Goal: Task Accomplishment & Management: Manage account settings

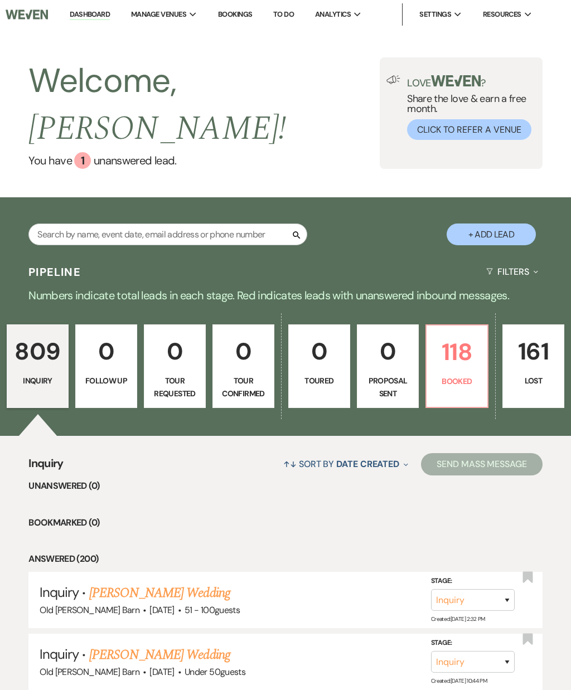
click at [453, 333] on p "118" at bounding box center [456, 351] width 47 height 37
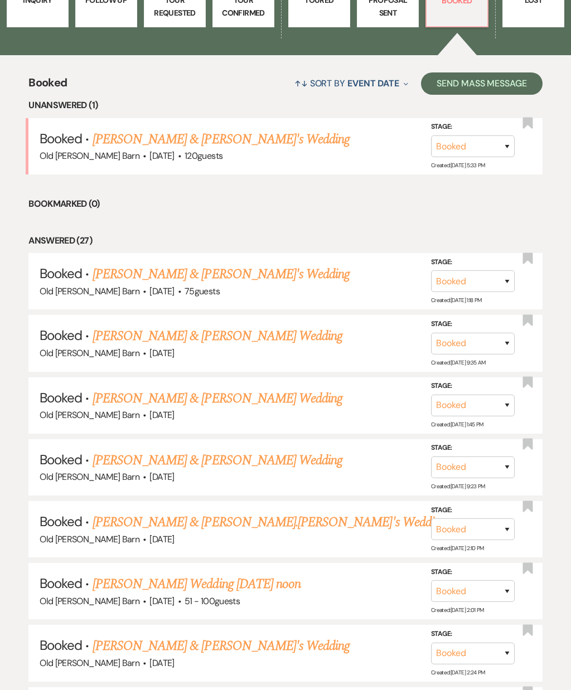
scroll to position [381, 0]
click at [241, 574] on link "[PERSON_NAME] Wedding [DATE] noon" at bounding box center [197, 584] width 208 height 20
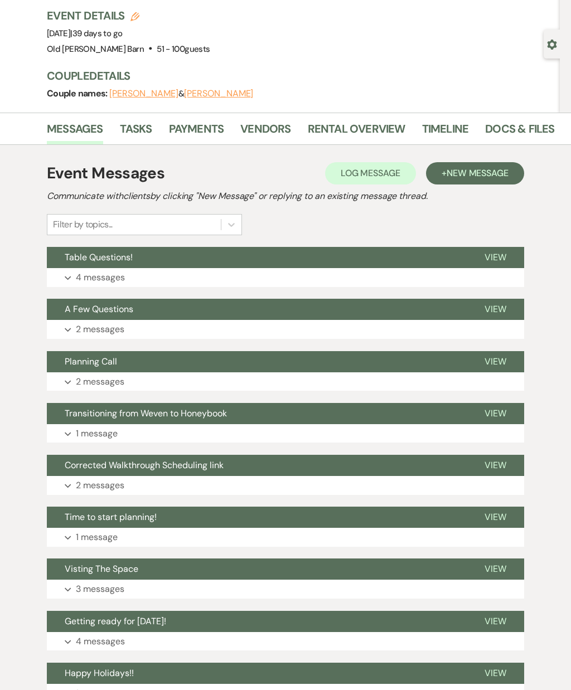
scroll to position [70, 0]
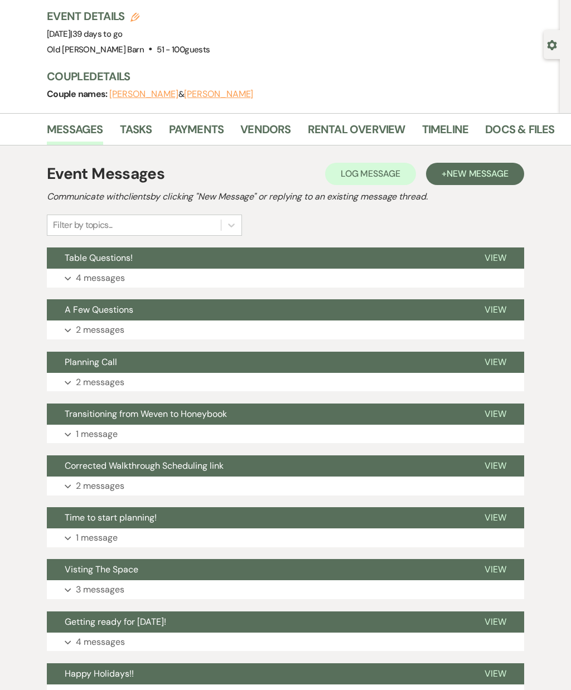
click at [493, 522] on button "View" at bounding box center [495, 517] width 57 height 21
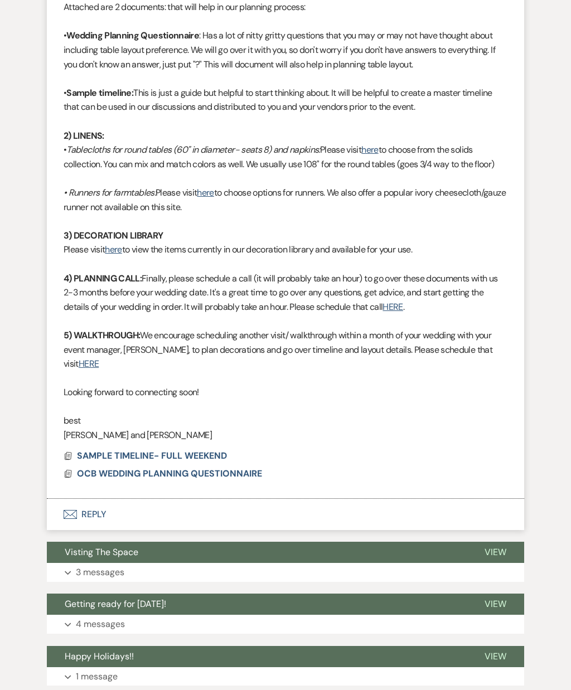
click at [245, 468] on span "OCB WEDDING PLANNING QUESTIONNAIRE" at bounding box center [169, 474] width 185 height 12
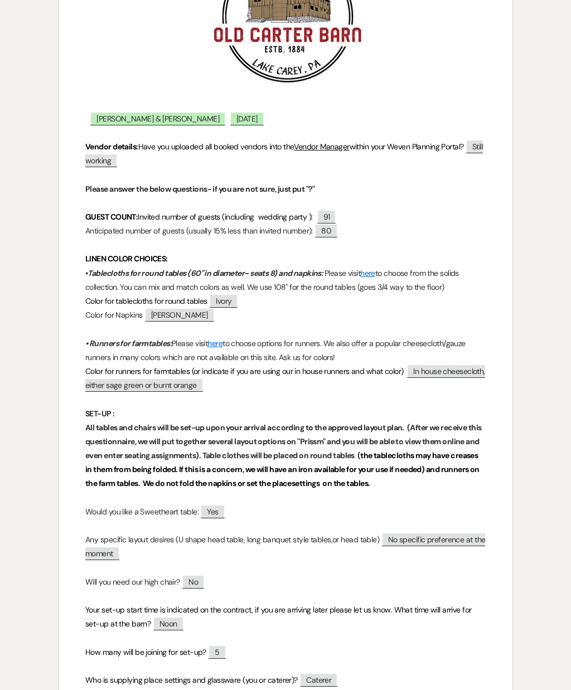
scroll to position [205, 0]
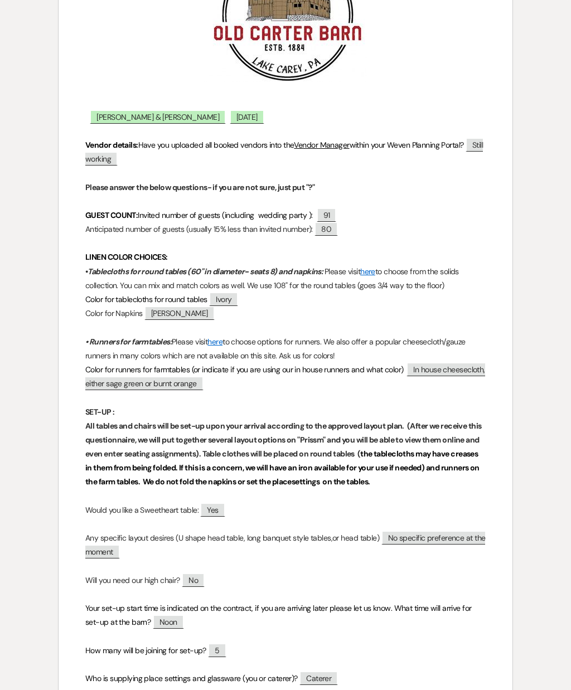
click at [172, 308] on span "[PERSON_NAME]" at bounding box center [179, 313] width 70 height 14
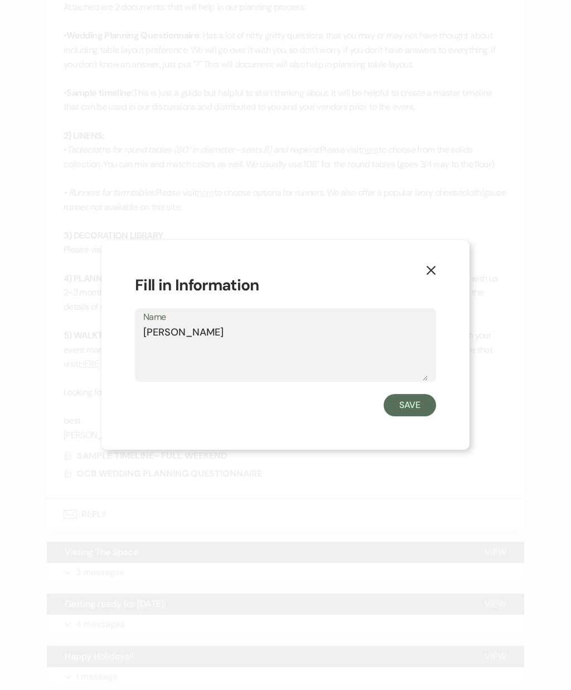
scroll to position [752, 0]
click at [347, 362] on textarea "[PERSON_NAME]" at bounding box center [285, 353] width 284 height 56
type textarea "M"
type textarea "Olive"
click at [420, 416] on button "Save" at bounding box center [410, 405] width 52 height 22
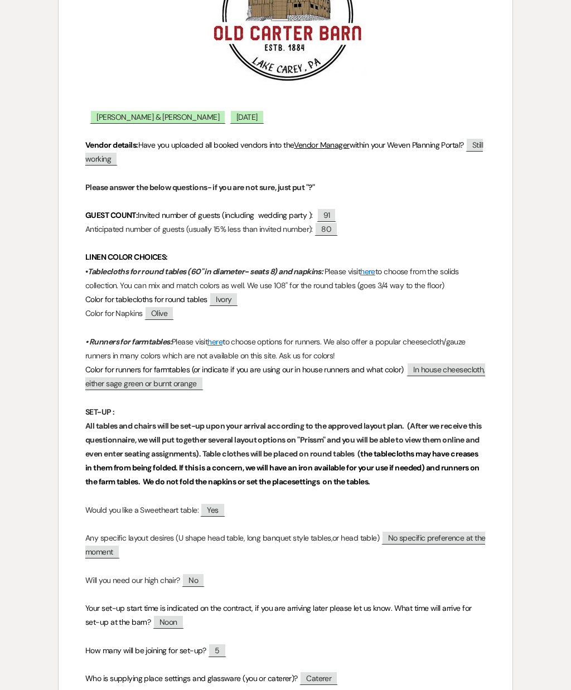
scroll to position [753, 0]
click at [450, 364] on span "In house cheesecloth, either sage green or burnt orange" at bounding box center [285, 376] width 400 height 28
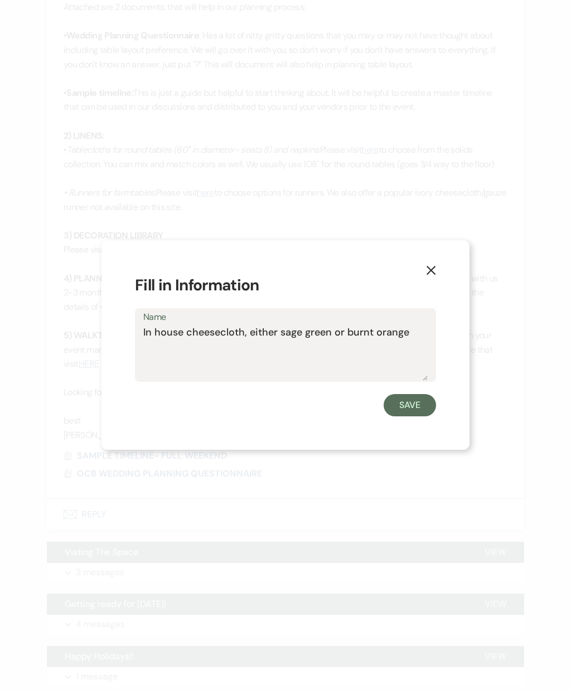
scroll to position [752, 0]
click at [421, 376] on textarea "In house cheesecloth, either sage green or burnt orange" at bounding box center [285, 353] width 284 height 56
click at [439, 290] on button "X" at bounding box center [430, 270] width 77 height 60
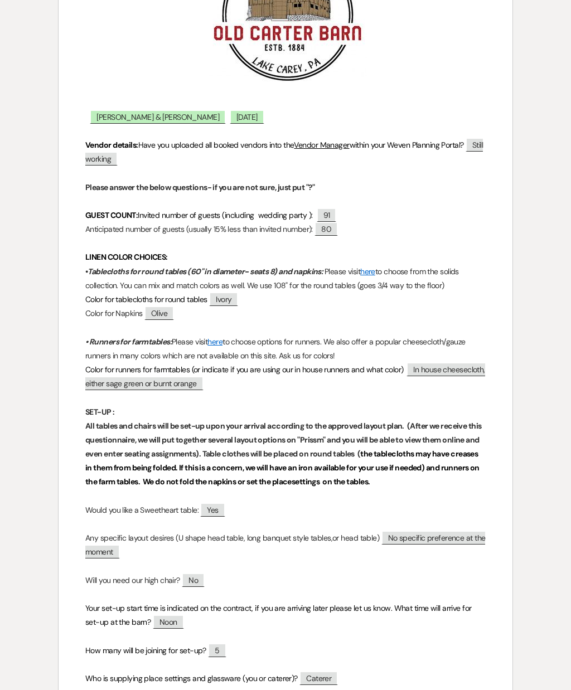
click at [196, 387] on span "In house cheesecloth, either sage green or burnt orange" at bounding box center [285, 376] width 400 height 28
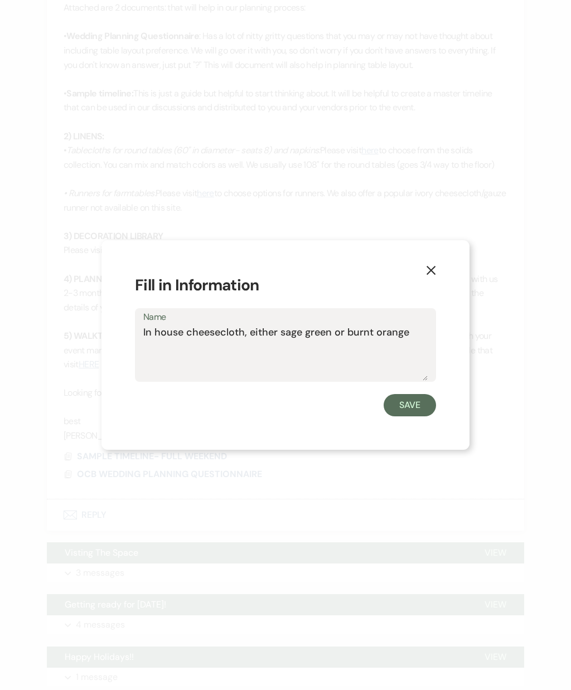
click at [439, 294] on button "X" at bounding box center [430, 270] width 77 height 60
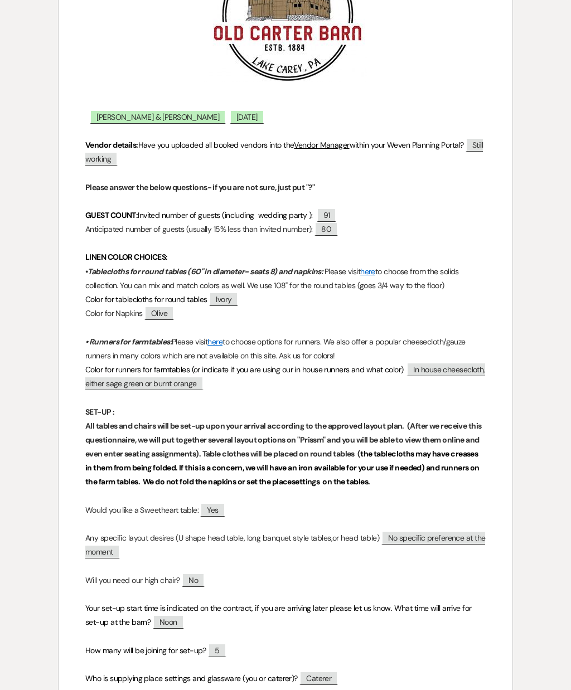
click at [137, 383] on span "In house cheesecloth, either sage green or burnt orange" at bounding box center [285, 376] width 400 height 28
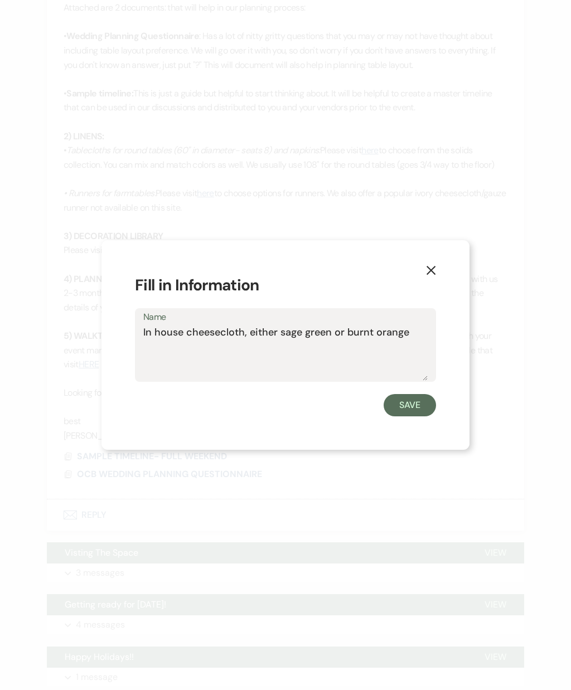
click at [427, 372] on textarea "In house cheesecloth, either sage green or burnt orange" at bounding box center [285, 353] width 284 height 56
type textarea "In"
type textarea "Olive with ivory napkins"
click at [431, 416] on button "Save" at bounding box center [410, 405] width 52 height 22
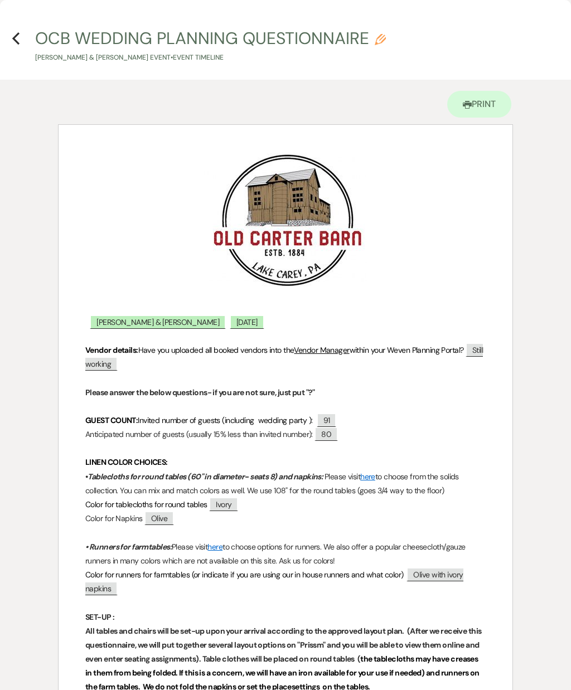
scroll to position [0, 0]
click at [20, 42] on icon "Previous" at bounding box center [16, 38] width 8 height 13
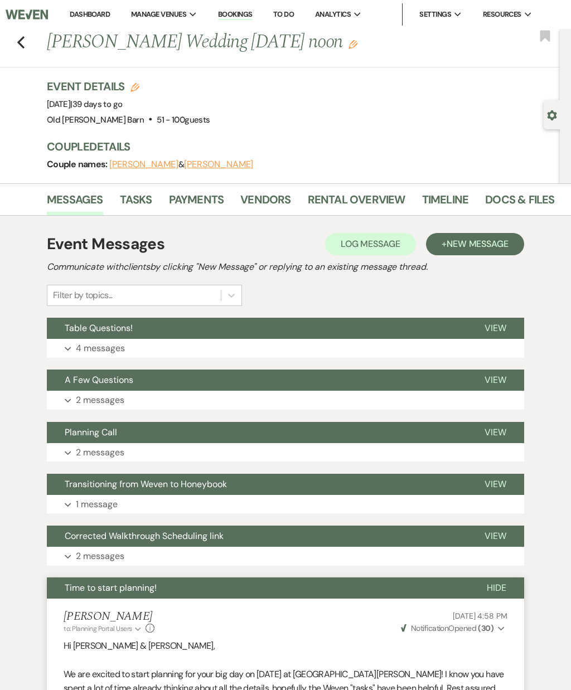
click at [24, 38] on icon "Previous" at bounding box center [21, 42] width 8 height 13
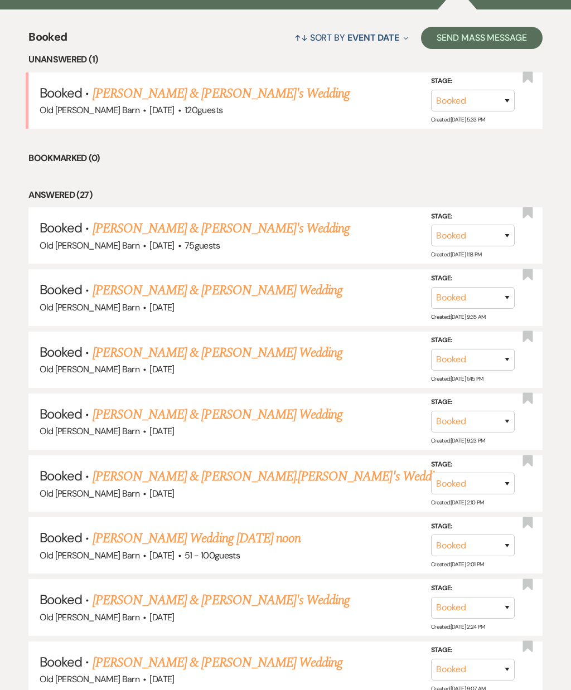
click at [112, 103] on div "Old [PERSON_NAME] Barn · [DATE] · 120 guests" at bounding box center [286, 110] width 492 height 14
click at [123, 84] on link "[PERSON_NAME] & [PERSON_NAME]'s Wedding" at bounding box center [222, 94] width 258 height 20
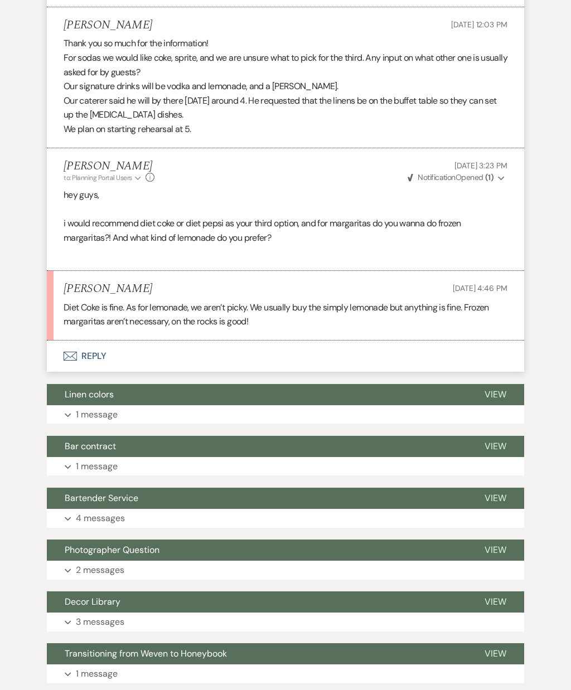
scroll to position [940, 0]
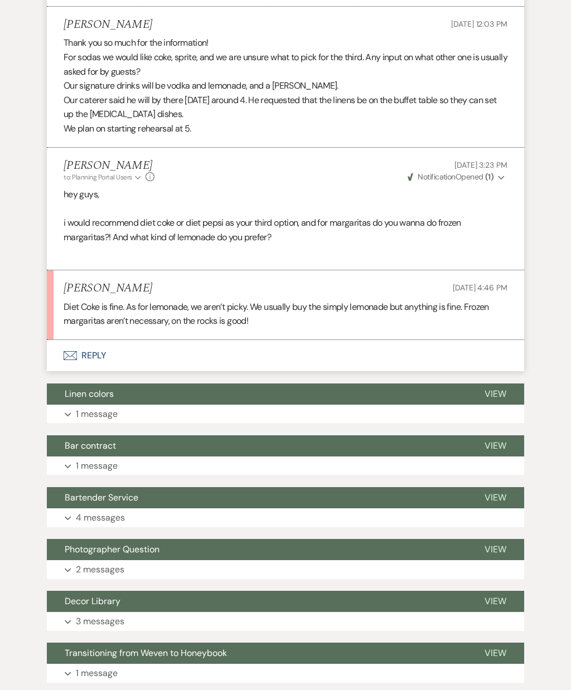
click at [88, 346] on button "Envelope Reply" at bounding box center [285, 355] width 477 height 31
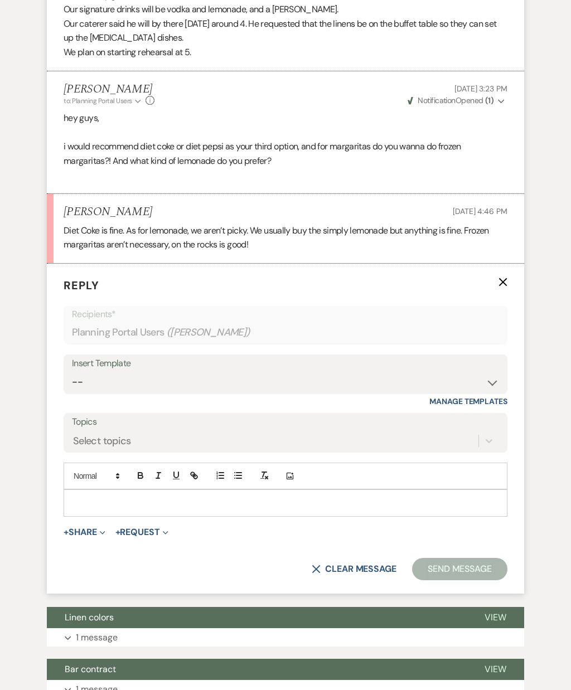
scroll to position [1043, 0]
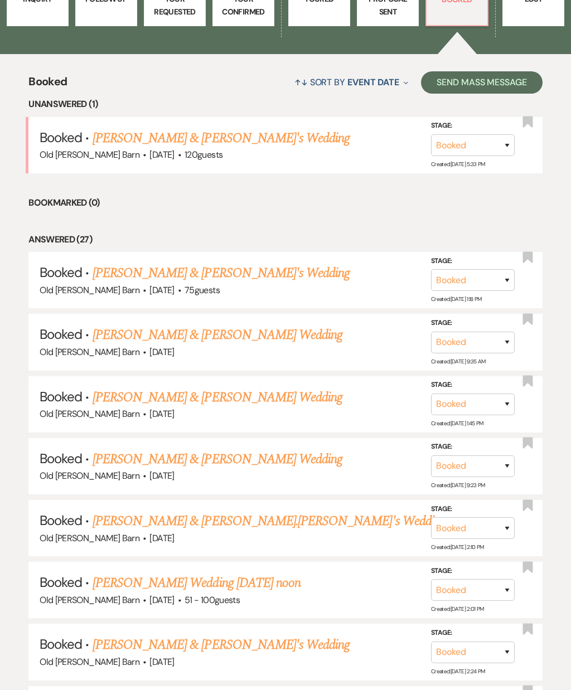
scroll to position [365, 0]
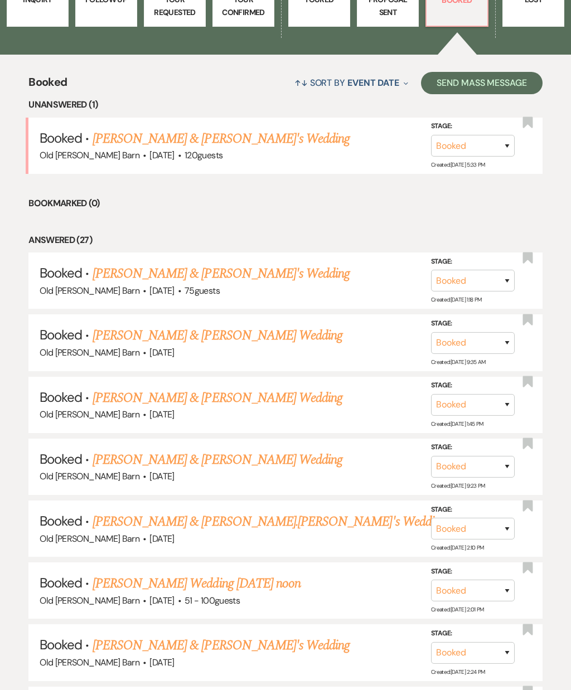
click at [130, 130] on link "[PERSON_NAME] & [PERSON_NAME]'s Wedding" at bounding box center [222, 139] width 258 height 20
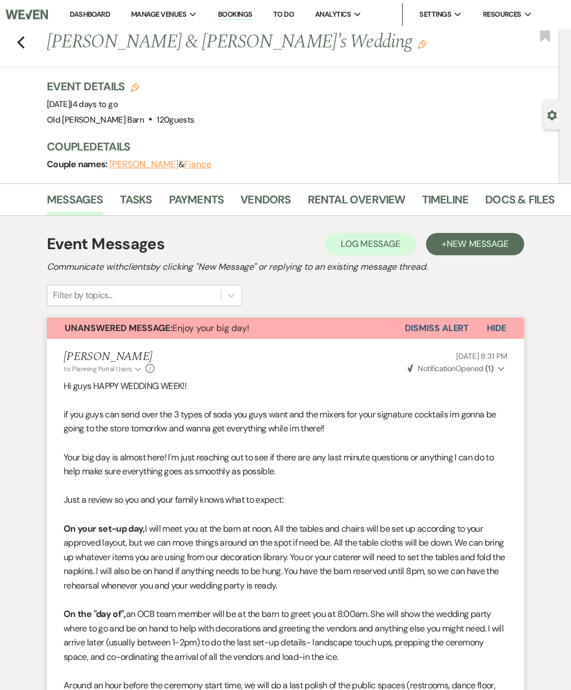
click at [502, 191] on link "Docs & Files" at bounding box center [519, 203] width 69 height 25
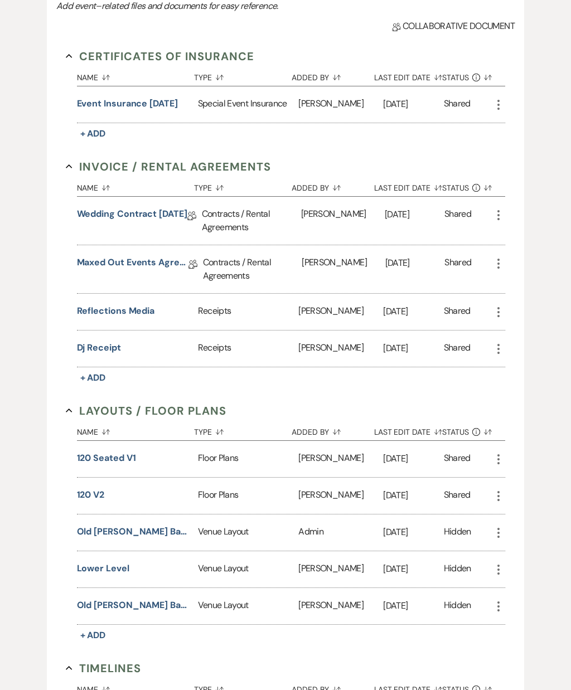
click at [109, 452] on button "120 Seated V1" at bounding box center [106, 458] width 59 height 13
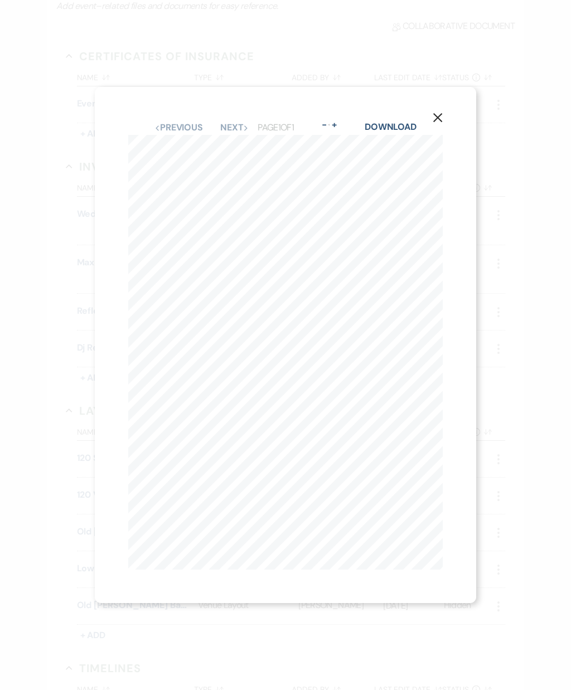
click at [50, 343] on div "X Previous Previous Next Next Page 1 of 1 - Zoom + Download Selenski Wedding - …" at bounding box center [285, 345] width 571 height 690
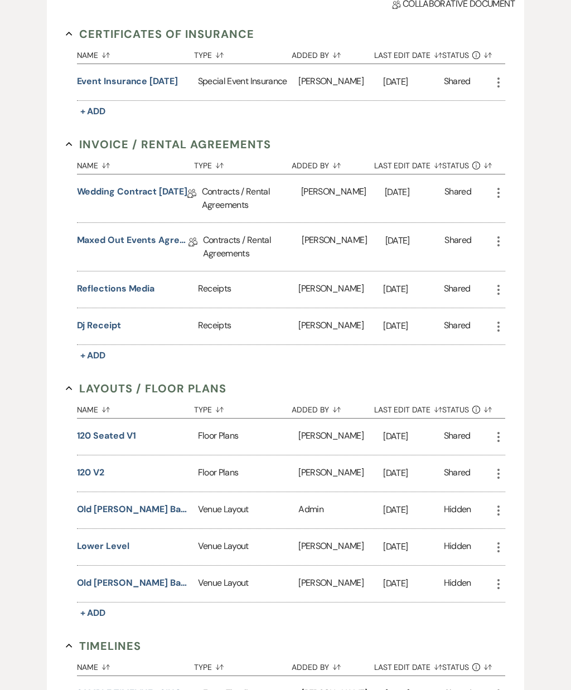
scroll to position [295, 0]
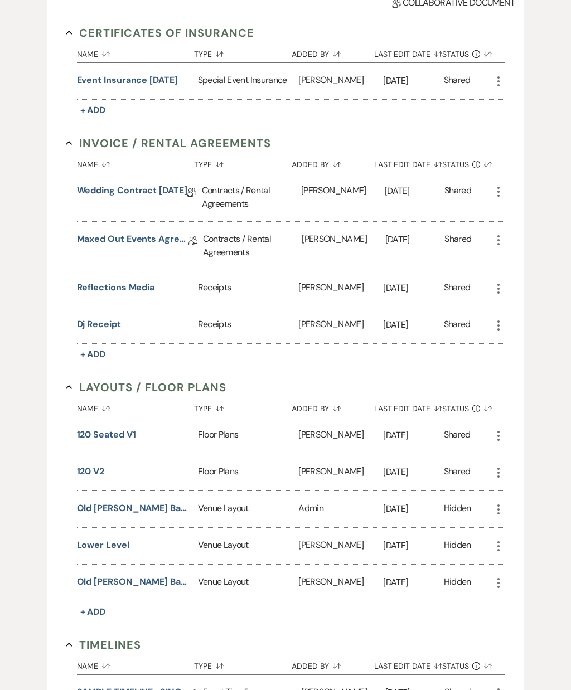
click at [88, 476] on button "120 v2" at bounding box center [91, 472] width 28 height 13
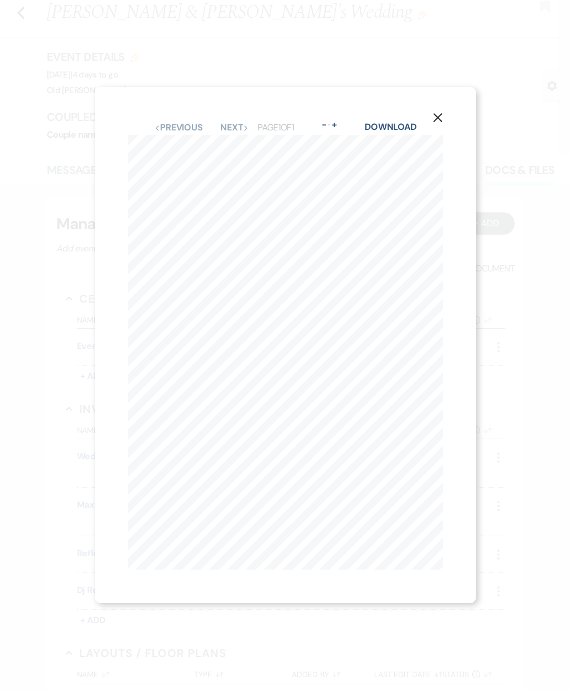
scroll to position [0, 0]
click at [447, 126] on button "X" at bounding box center [437, 117] width 77 height 60
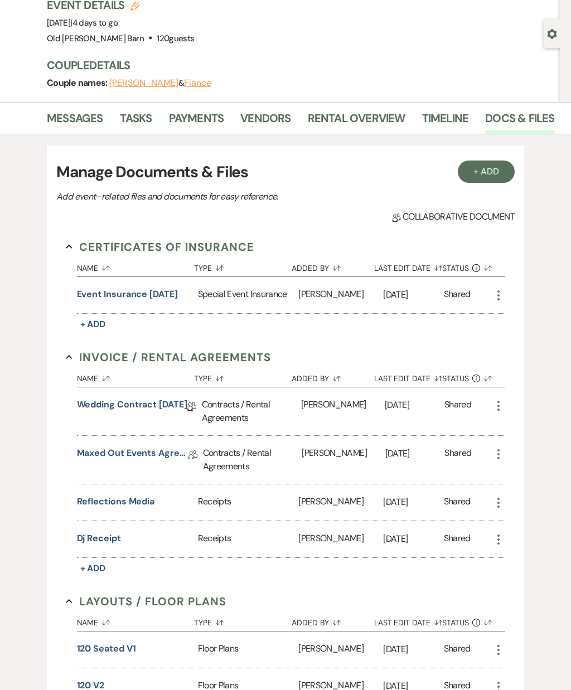
click at [113, 643] on button "120 Seated V1" at bounding box center [106, 649] width 59 height 13
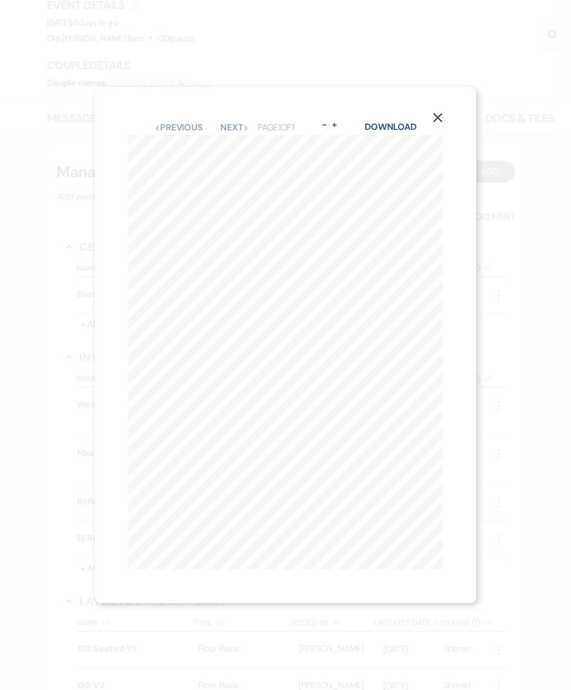
click at [444, 147] on button "X" at bounding box center [437, 117] width 77 height 60
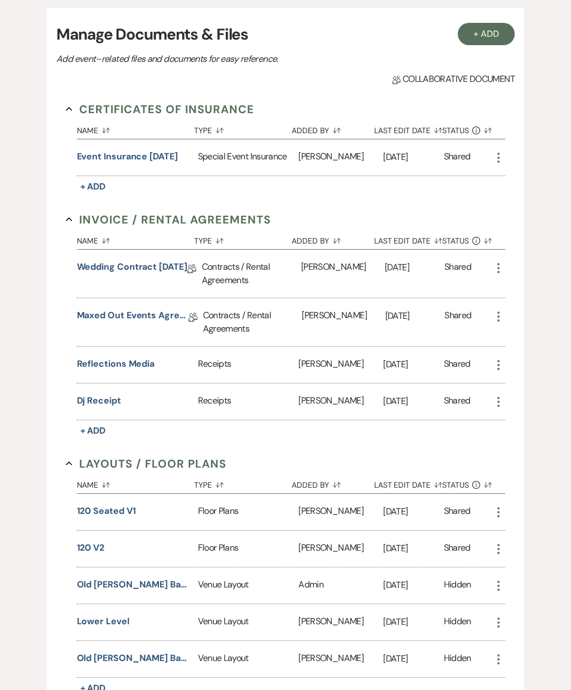
scroll to position [219, 0]
click at [98, 552] on button "120 v2" at bounding box center [91, 547] width 28 height 13
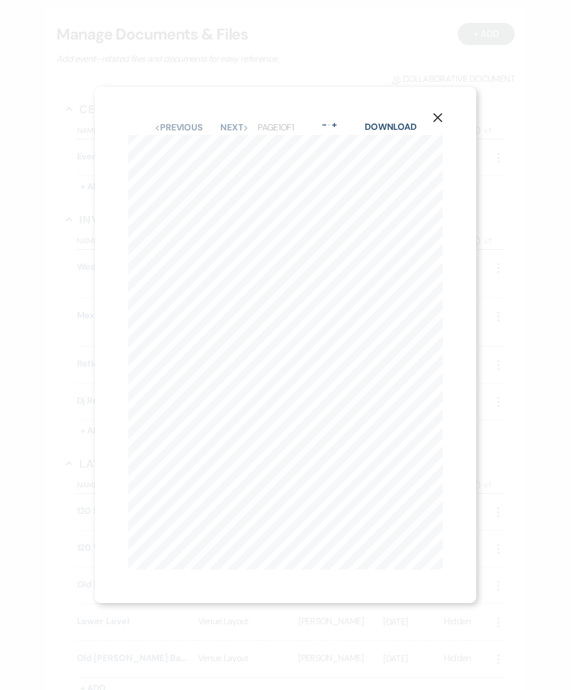
click at [165, 690] on div "X Previous Previous Next Next Page 1 of 1 - Zoom + Download Selenski Wedding - …" at bounding box center [285, 345] width 571 height 690
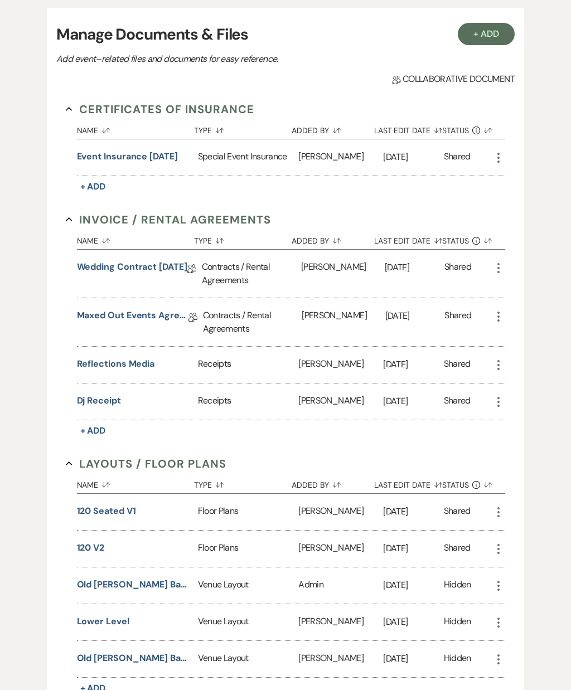
click at [99, 511] on button "120 Seated V1" at bounding box center [106, 511] width 59 height 13
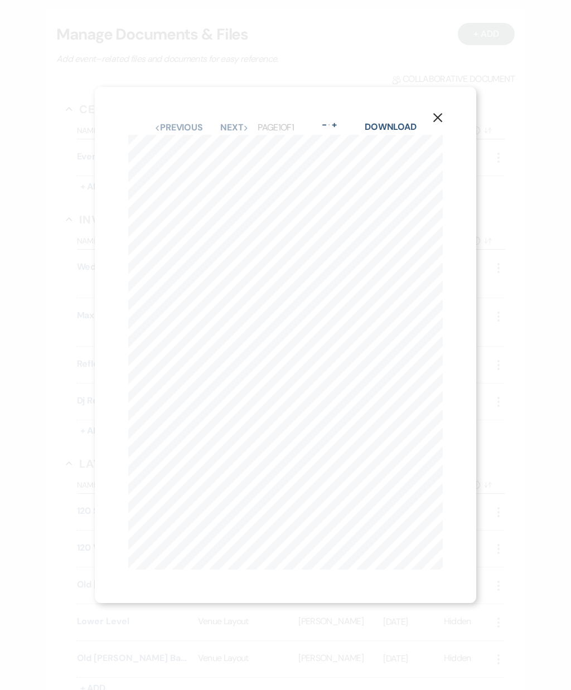
click at [441, 123] on icon "X" at bounding box center [438, 118] width 10 height 10
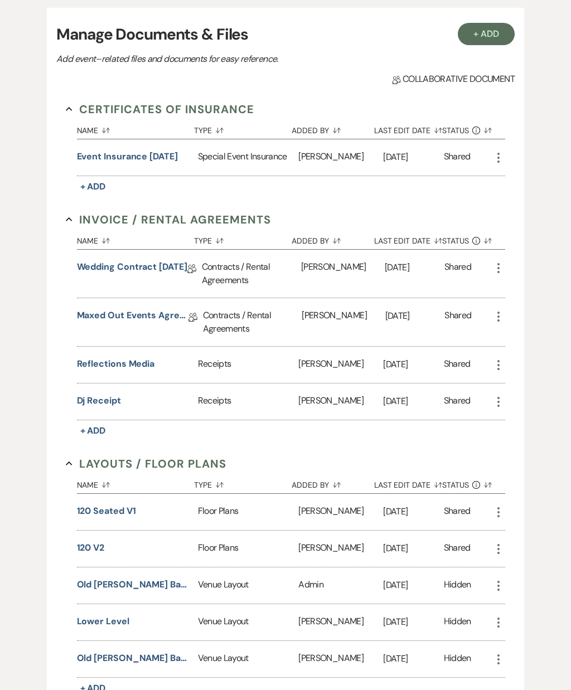
click at [99, 552] on button "120 v2" at bounding box center [91, 547] width 28 height 13
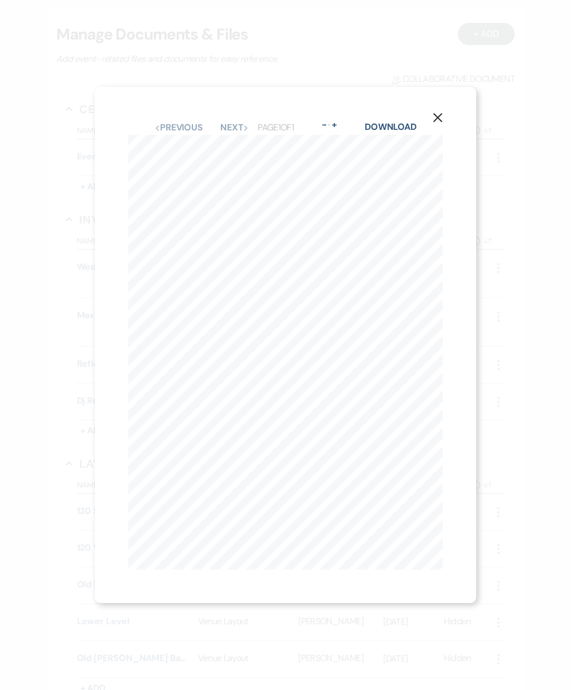
scroll to position [244, 0]
